Goal: Find specific page/section: Find specific page/section

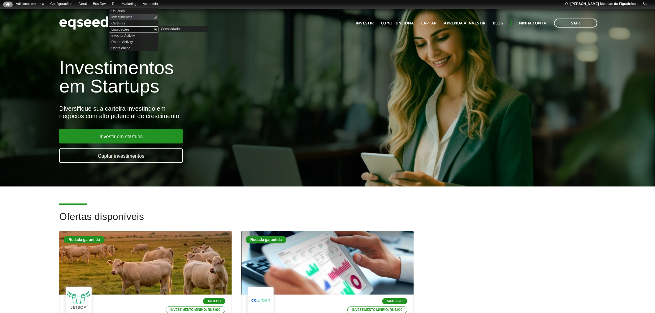
click at [127, 29] on link "Liquidações" at bounding box center [134, 29] width 50 height 6
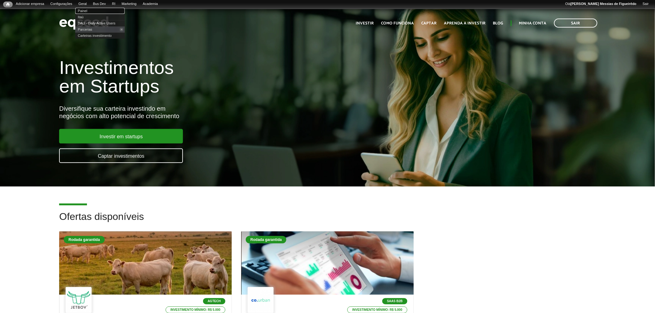
click at [85, 11] on link "Painel" at bounding box center [100, 11] width 50 height 6
click at [133, 37] on link "UTM Data" at bounding box center [144, 36] width 50 height 6
click at [134, 35] on link "UTM Data" at bounding box center [144, 36] width 50 height 6
